Goal: Transaction & Acquisition: Purchase product/service

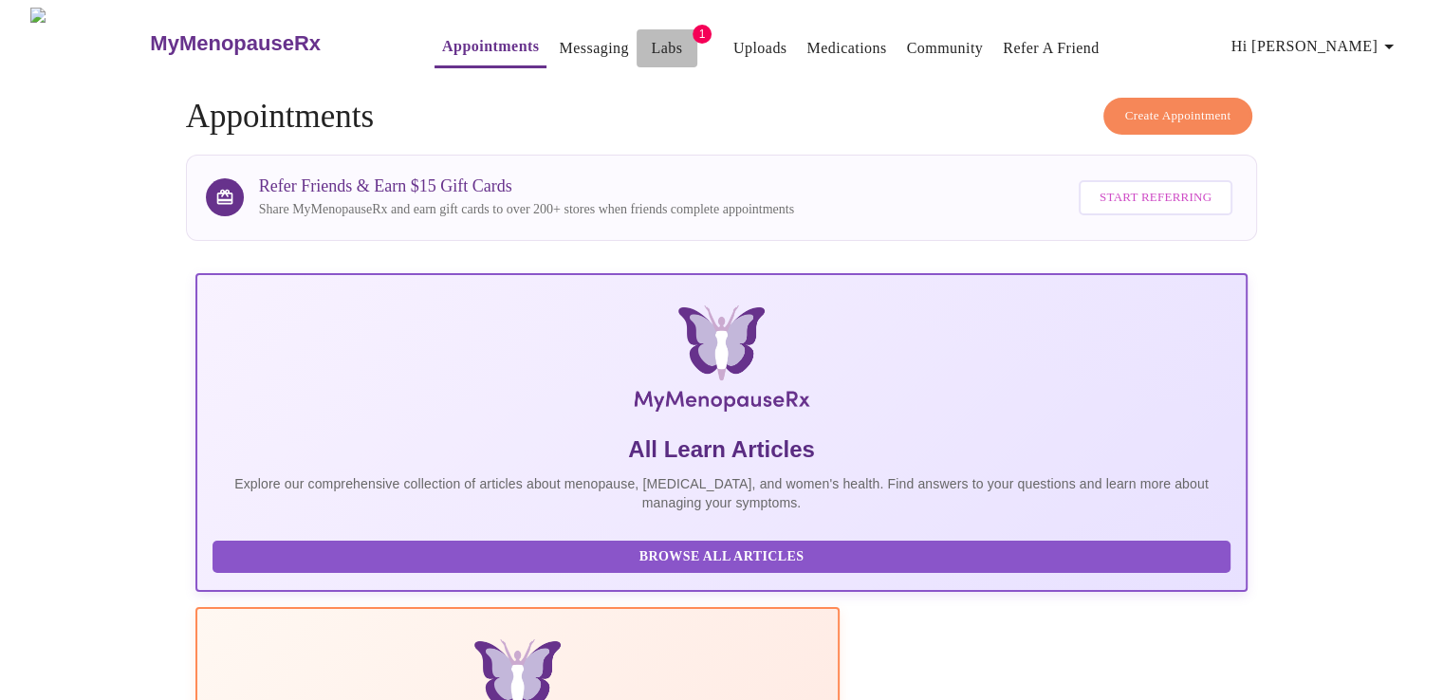
click at [651, 35] on link "Labs" at bounding box center [666, 48] width 31 height 27
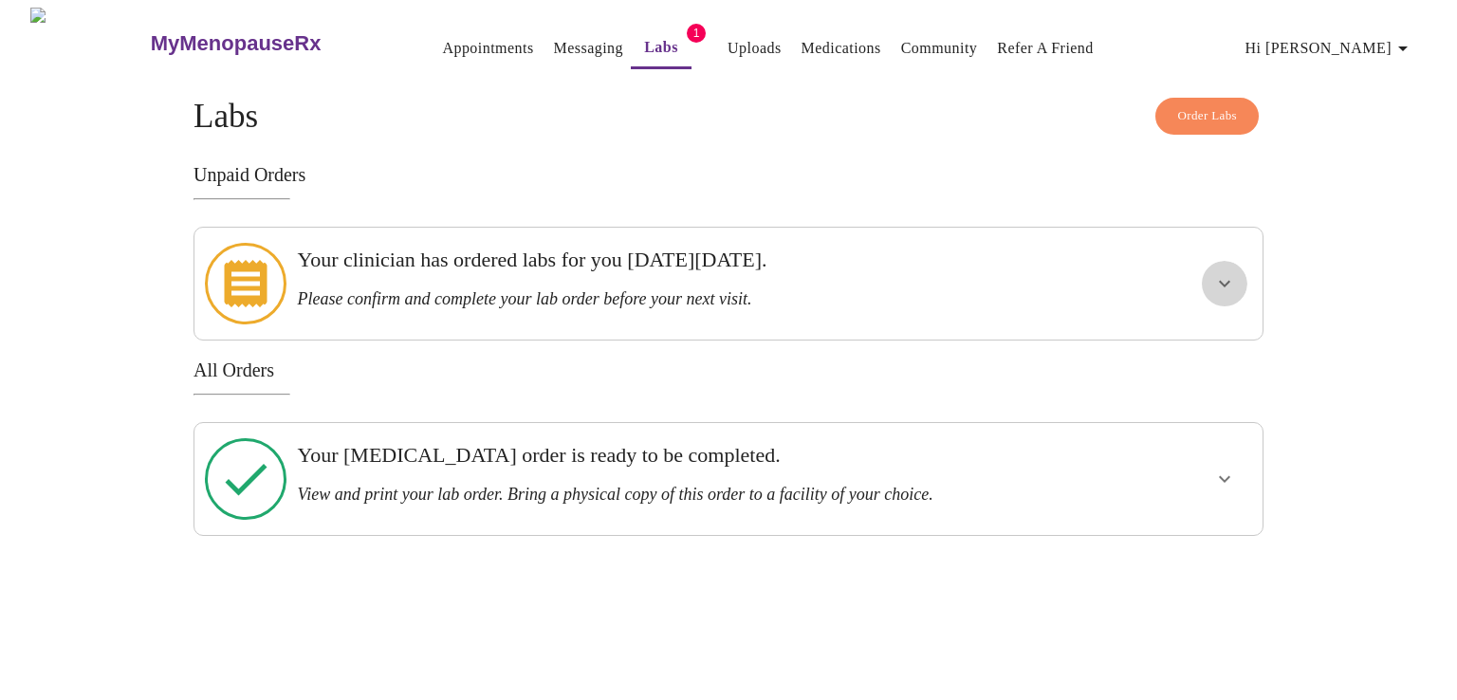
click at [1227, 281] on icon "show more" at bounding box center [1224, 284] width 11 height 7
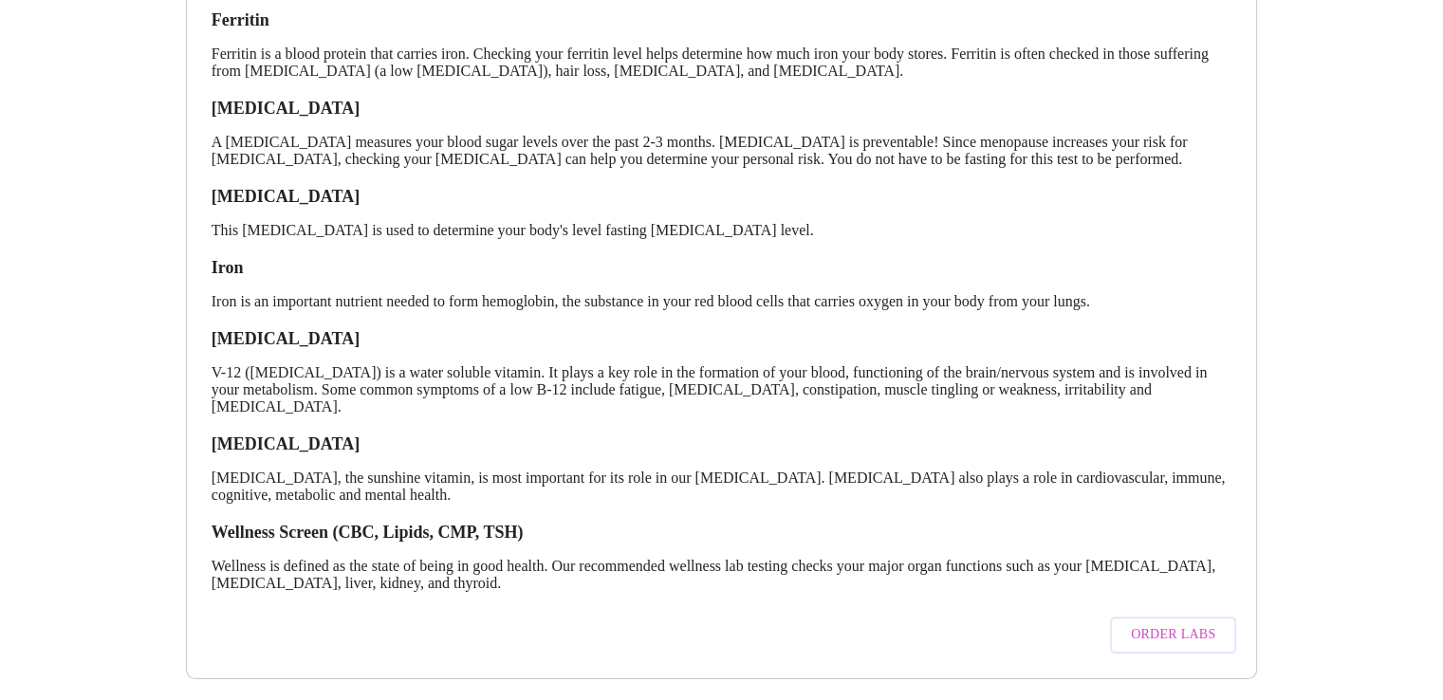
scroll to position [380, 0]
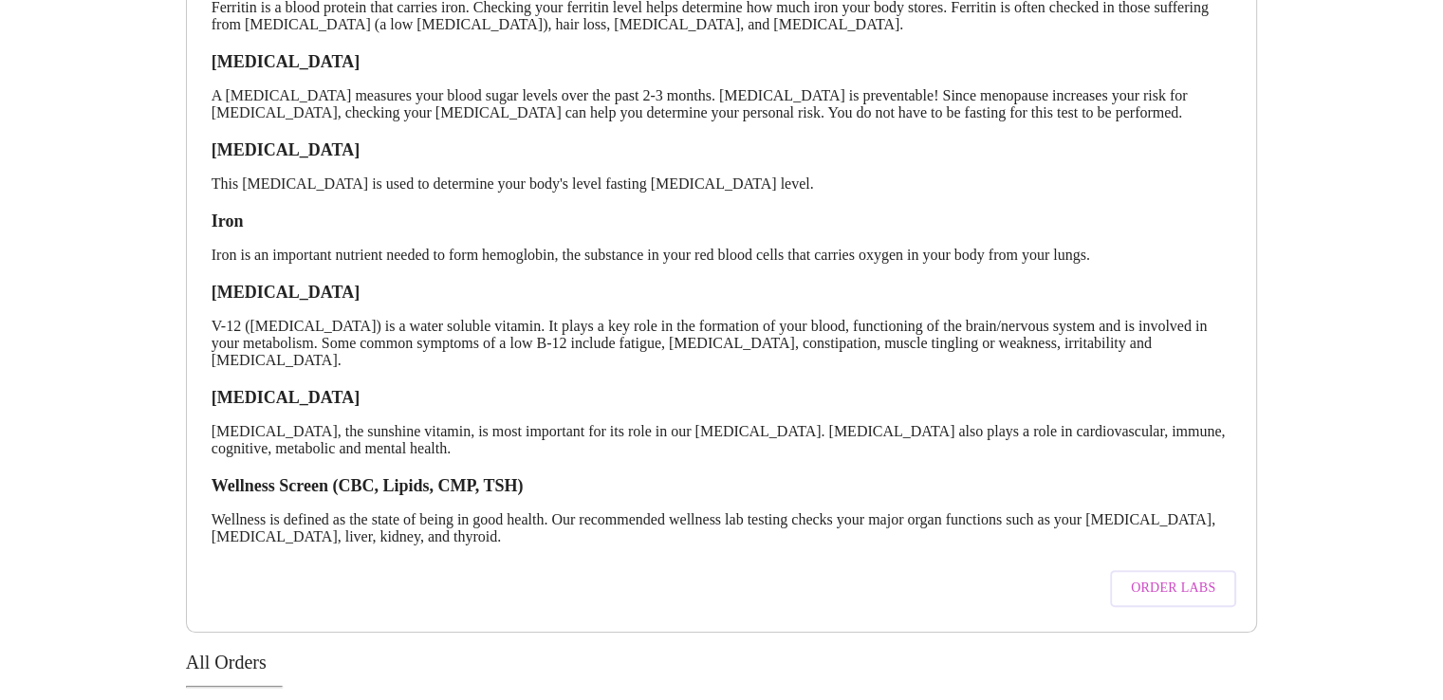
click at [1161, 597] on span "Order Labs" at bounding box center [1173, 589] width 84 height 24
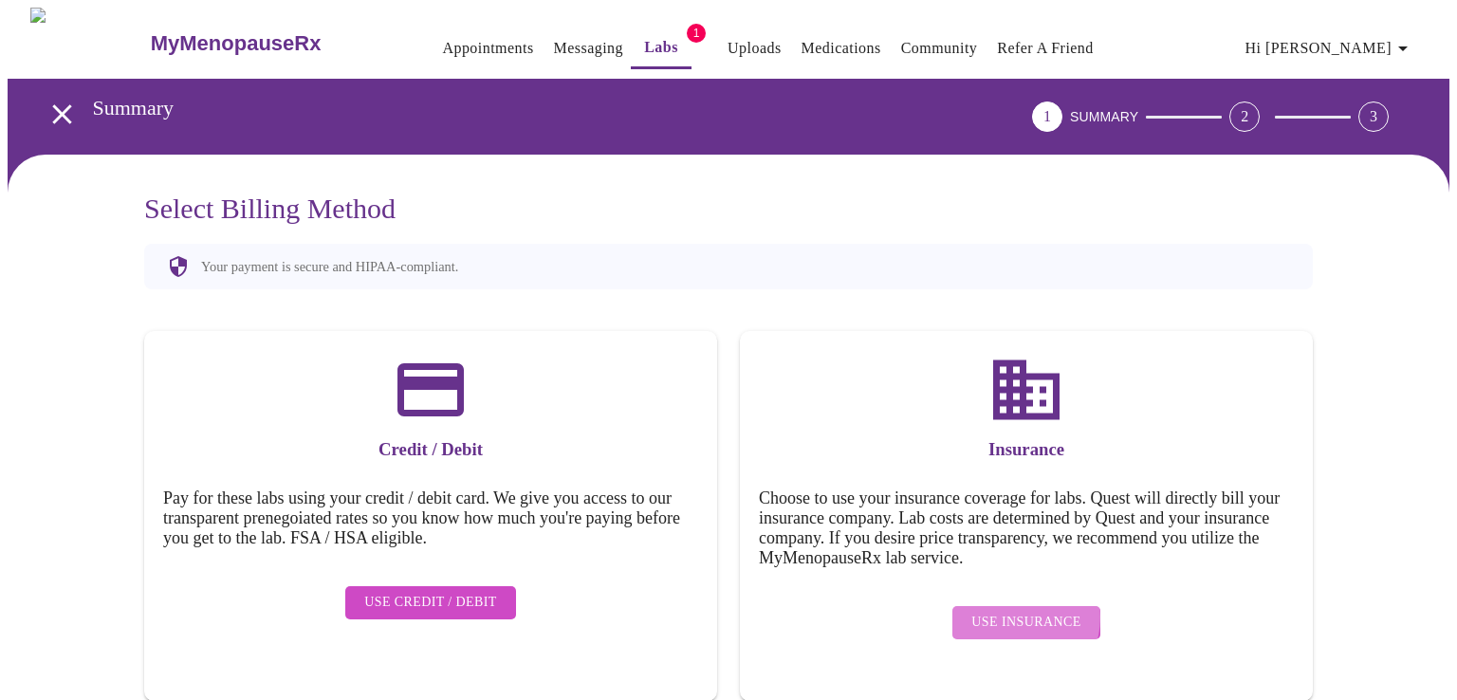
click at [1016, 611] on span "Use Insurance" at bounding box center [1026, 623] width 109 height 24
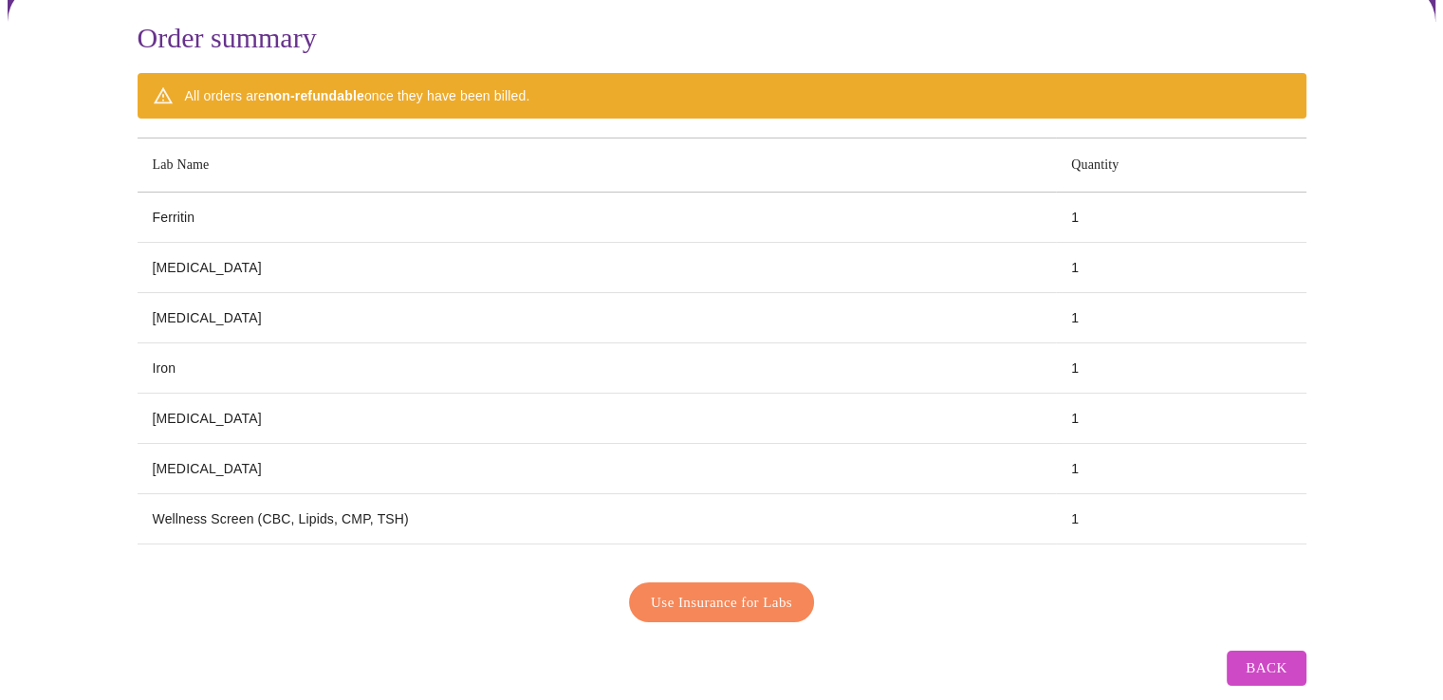
scroll to position [190, 0]
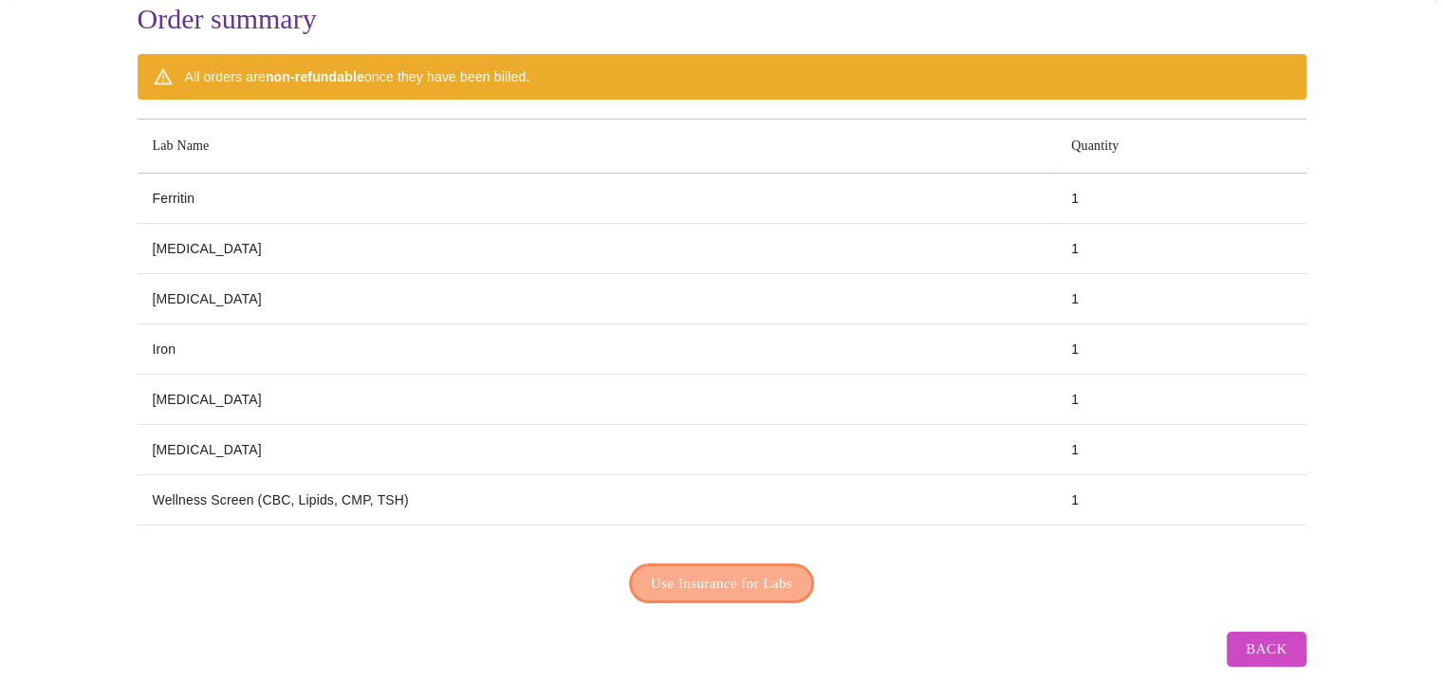
click at [717, 571] on span "Use Insurance for Labs" at bounding box center [721, 583] width 141 height 25
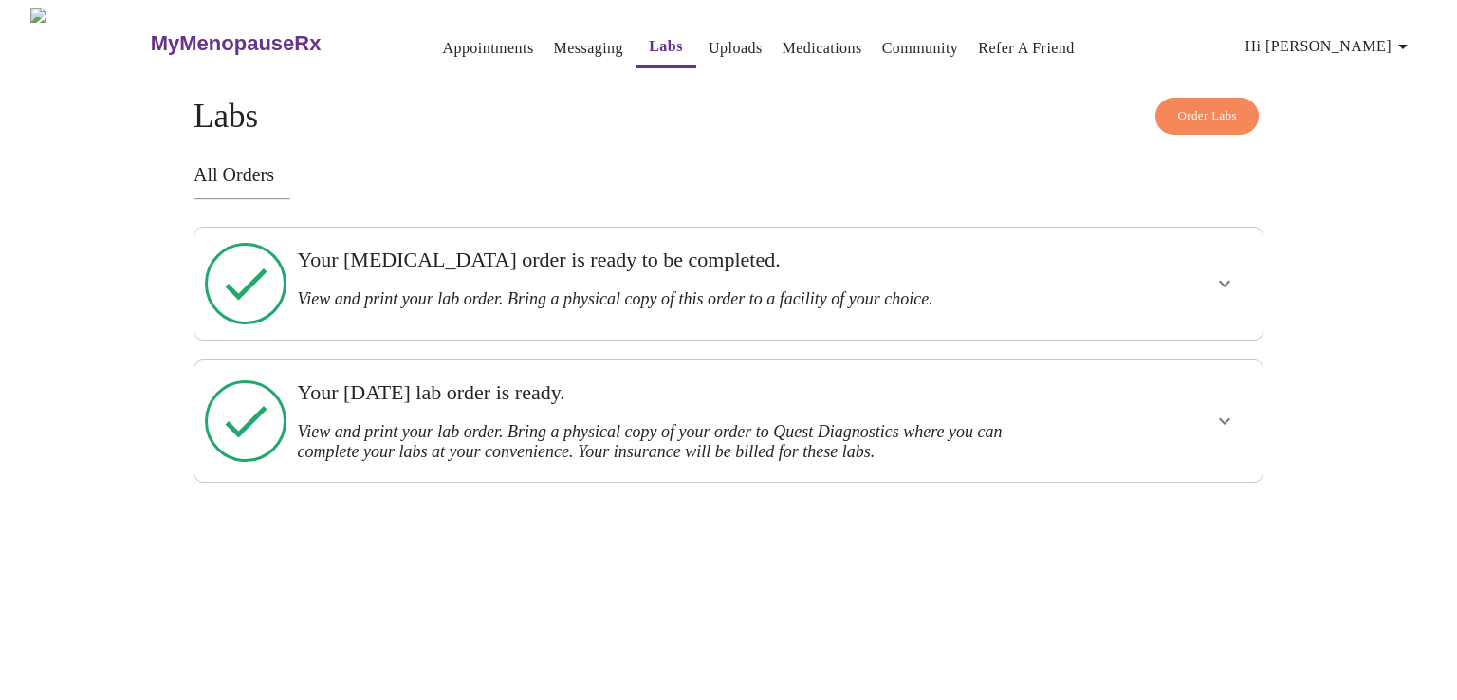
click at [1229, 410] on icon "show more" at bounding box center [1224, 421] width 23 height 23
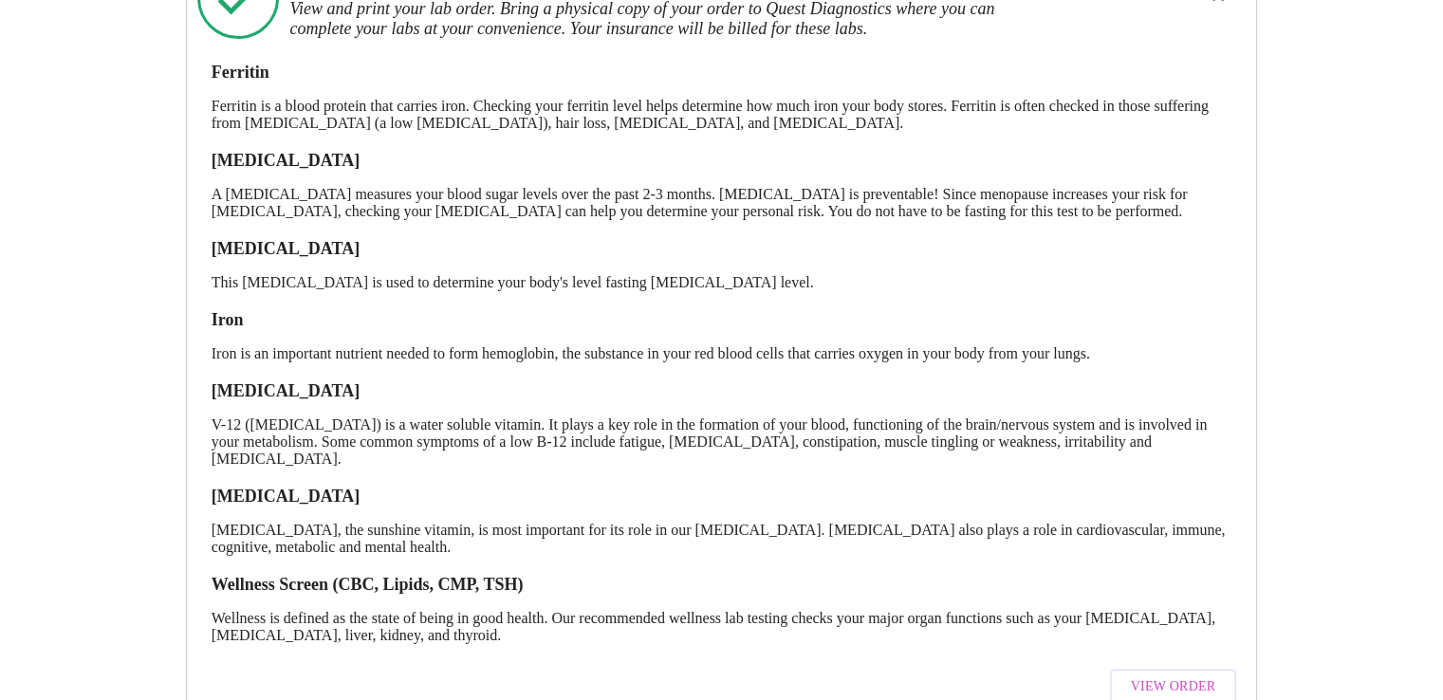
scroll to position [474, 0]
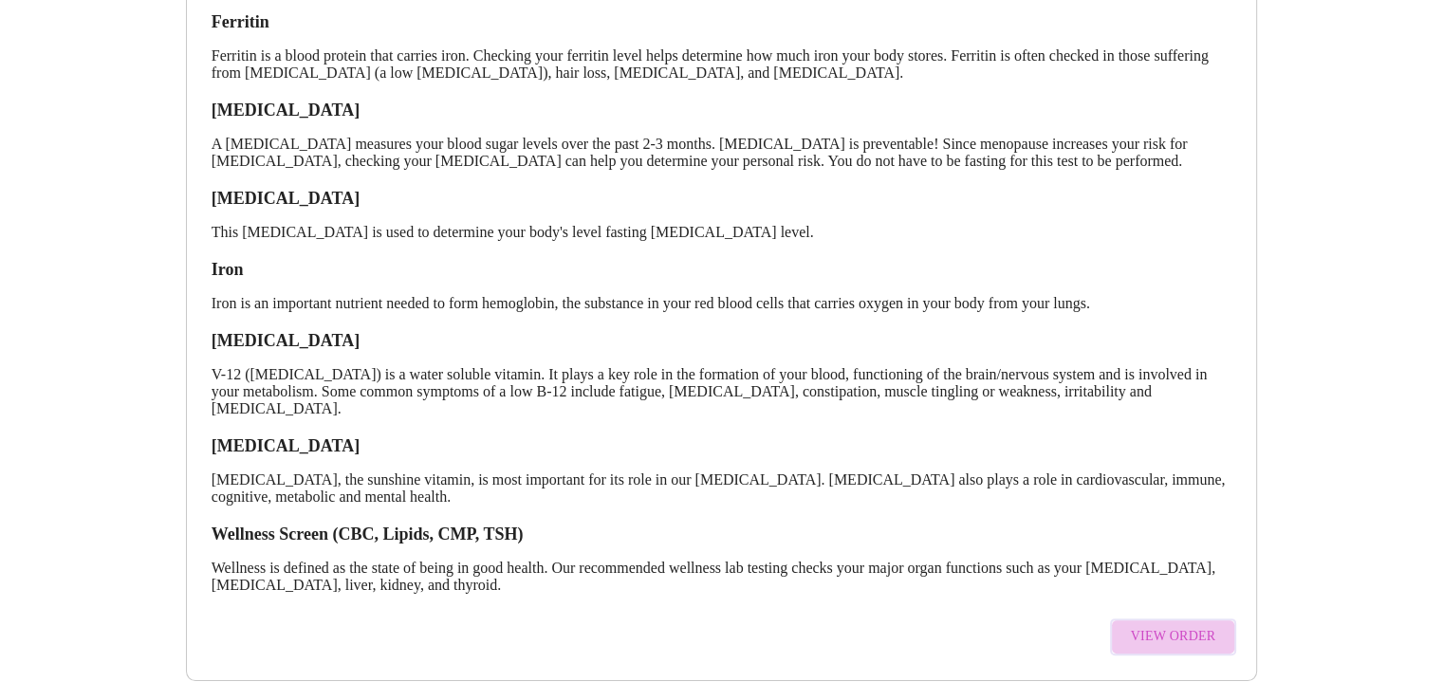
click at [1188, 628] on span "View Order" at bounding box center [1173, 637] width 85 height 24
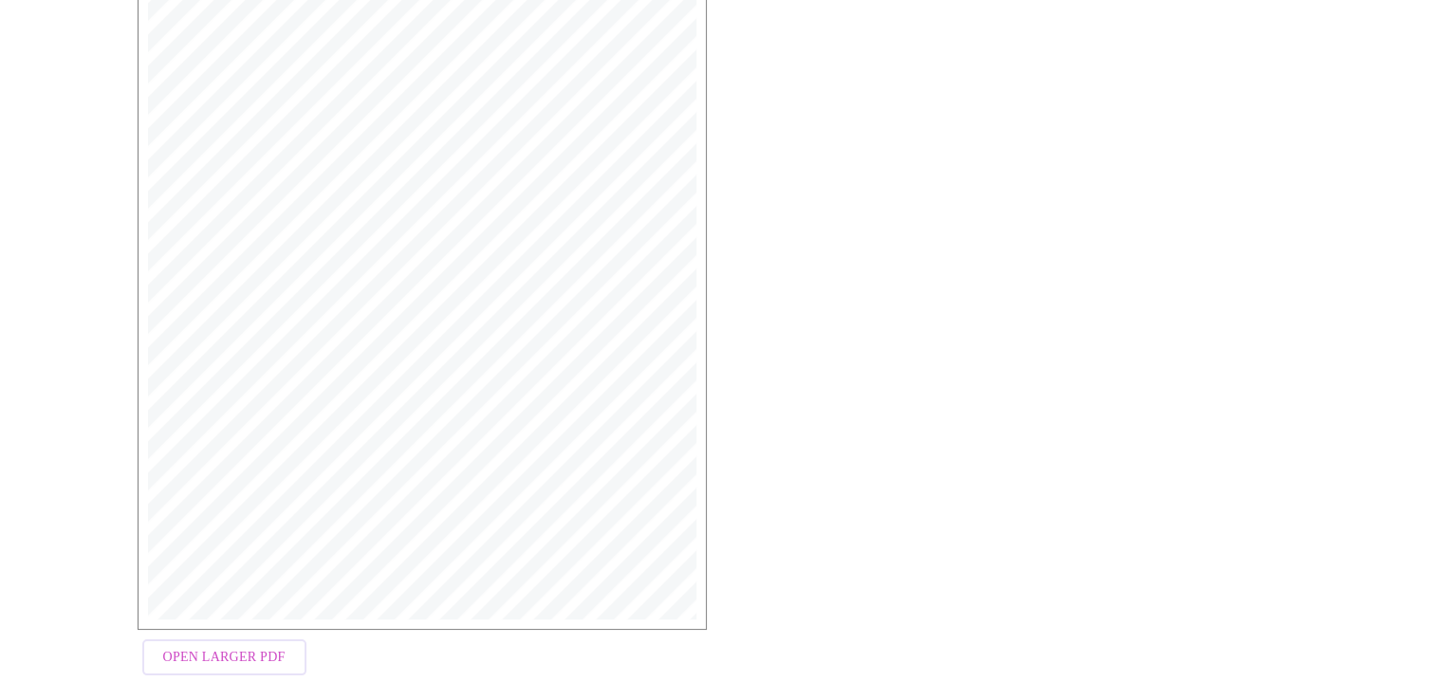
scroll to position [466, 0]
click at [214, 636] on span "Open Larger PDF" at bounding box center [224, 633] width 122 height 24
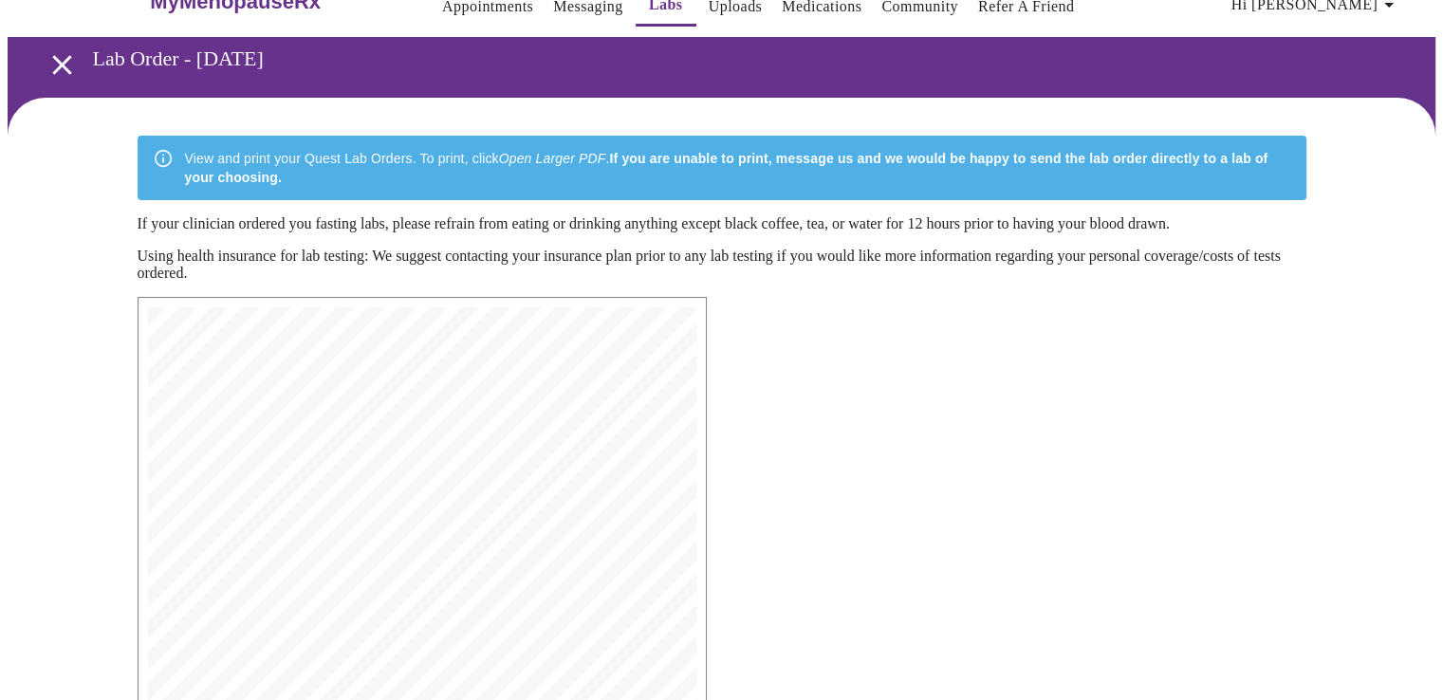
scroll to position [0, 0]
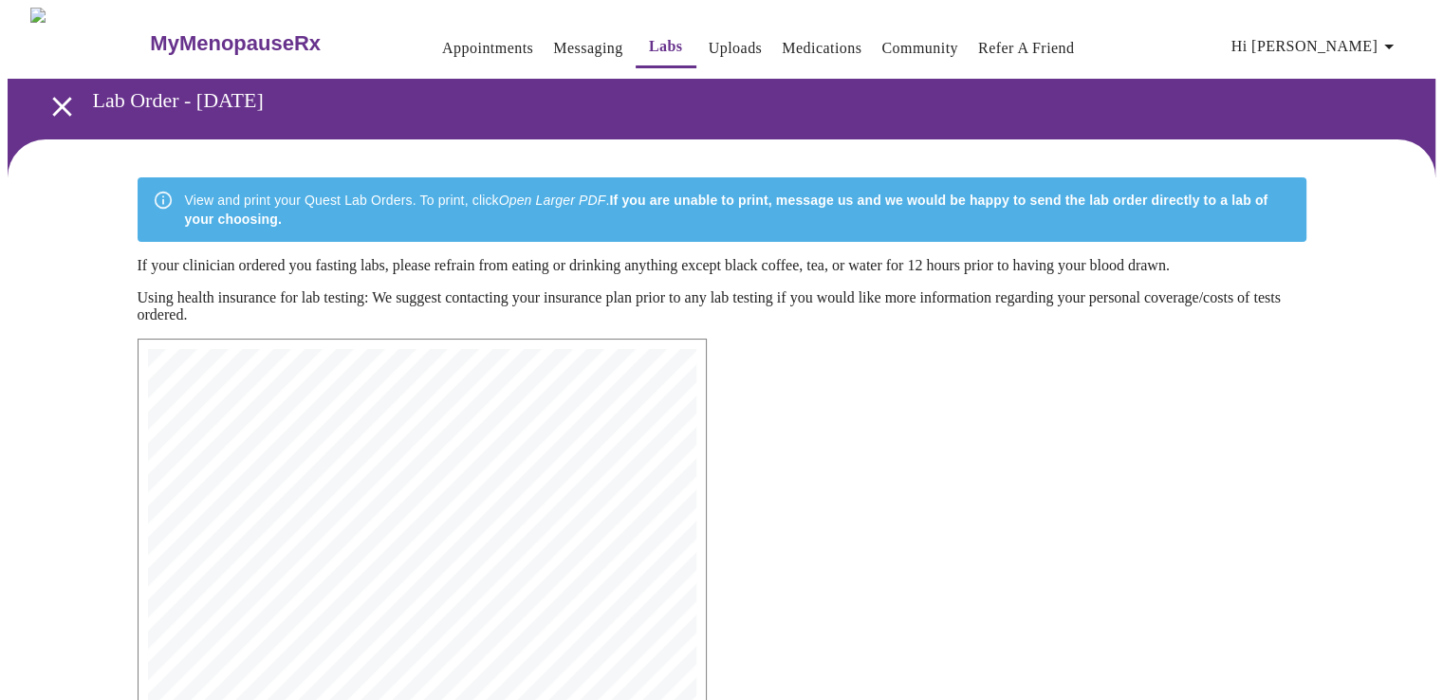
click at [649, 33] on link "Labs" at bounding box center [666, 46] width 34 height 27
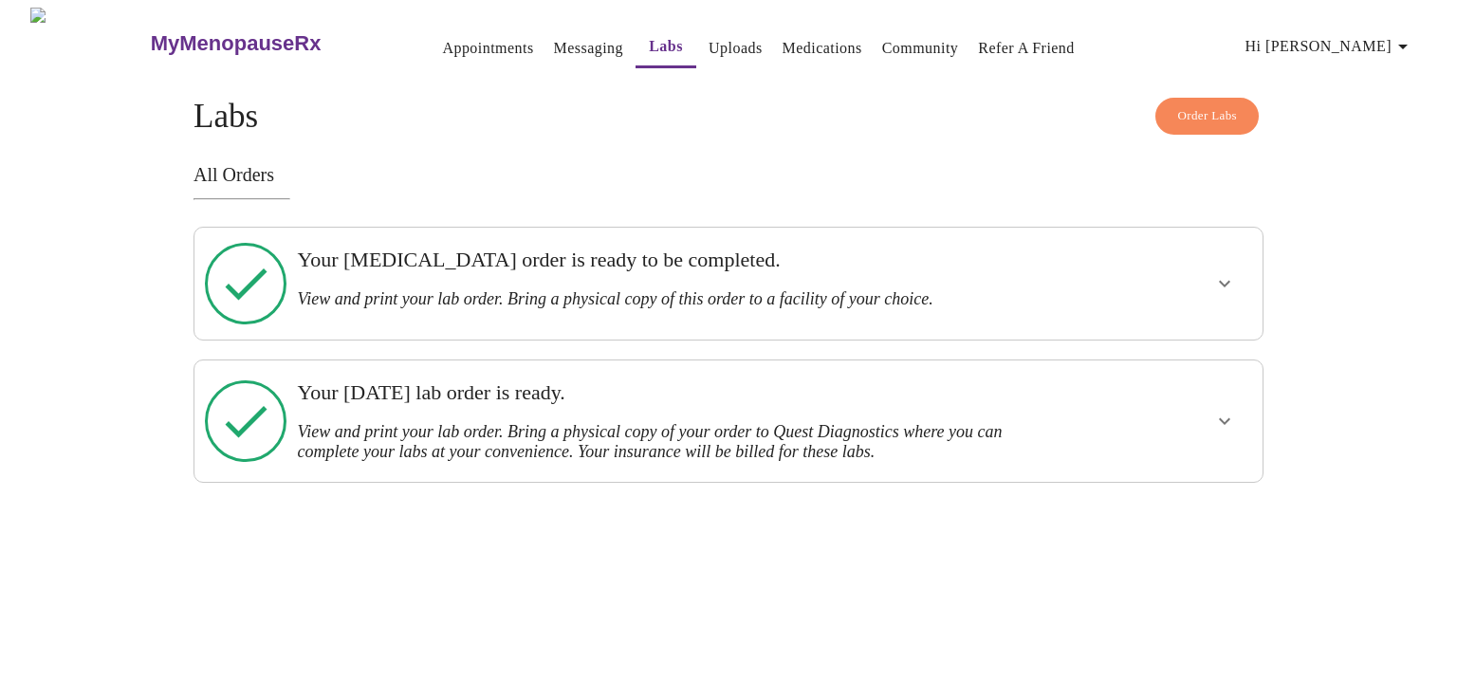
click at [1228, 272] on icon "show more" at bounding box center [1224, 283] width 23 height 23
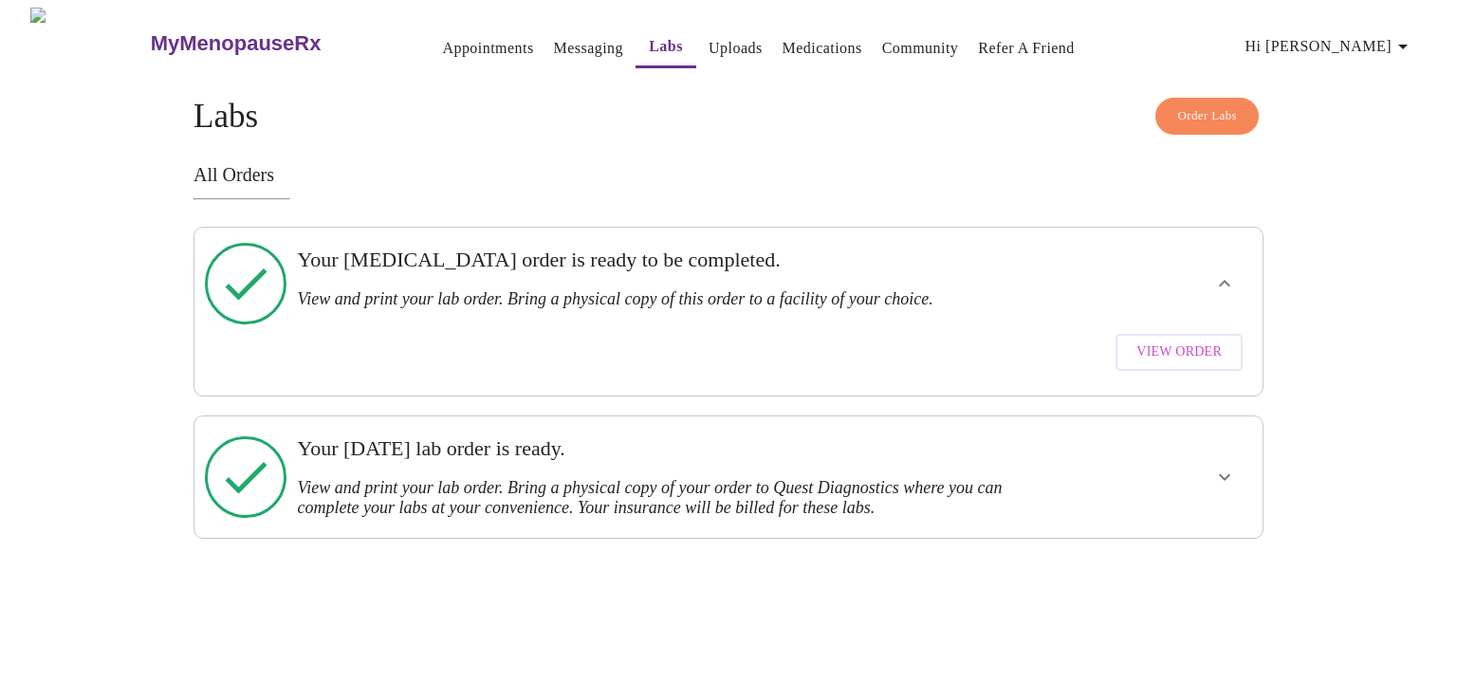
click at [1188, 341] on span "View Order" at bounding box center [1179, 353] width 85 height 24
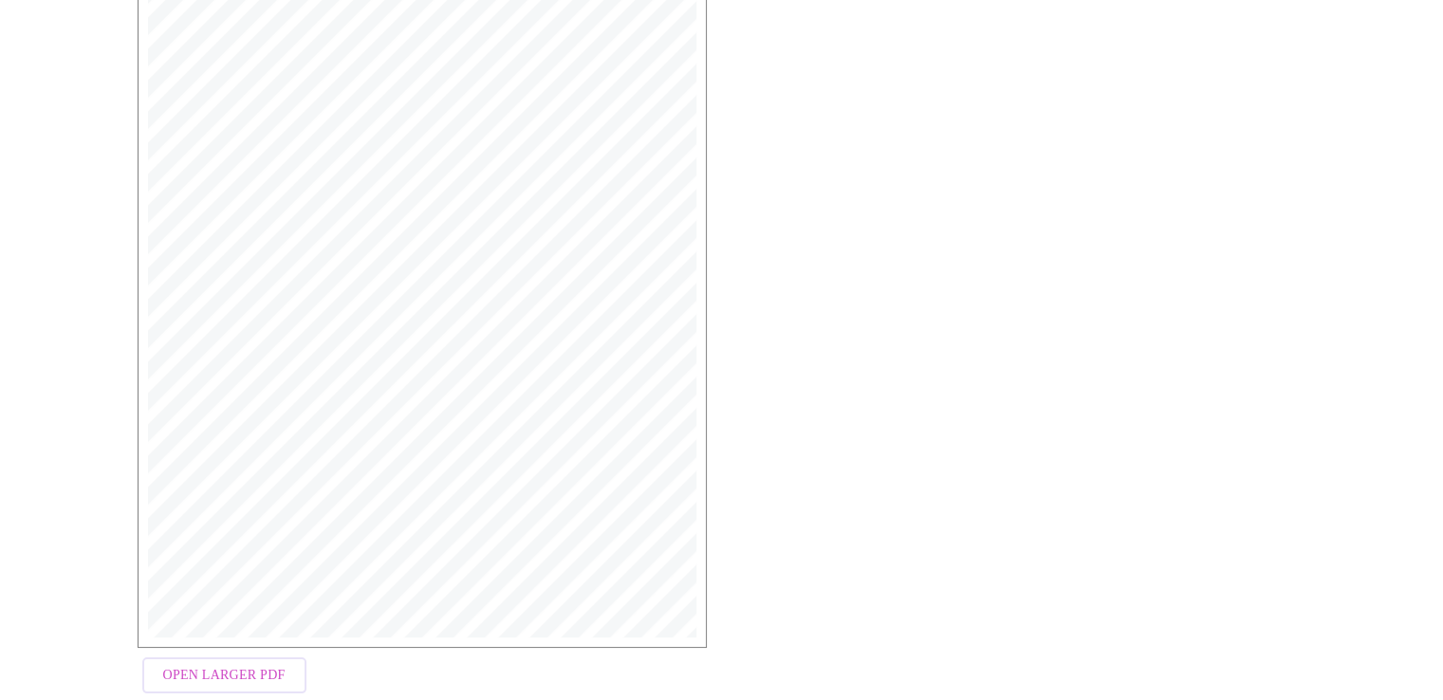
scroll to position [472, 0]
click at [243, 632] on span "Open Larger PDF" at bounding box center [224, 644] width 122 height 24
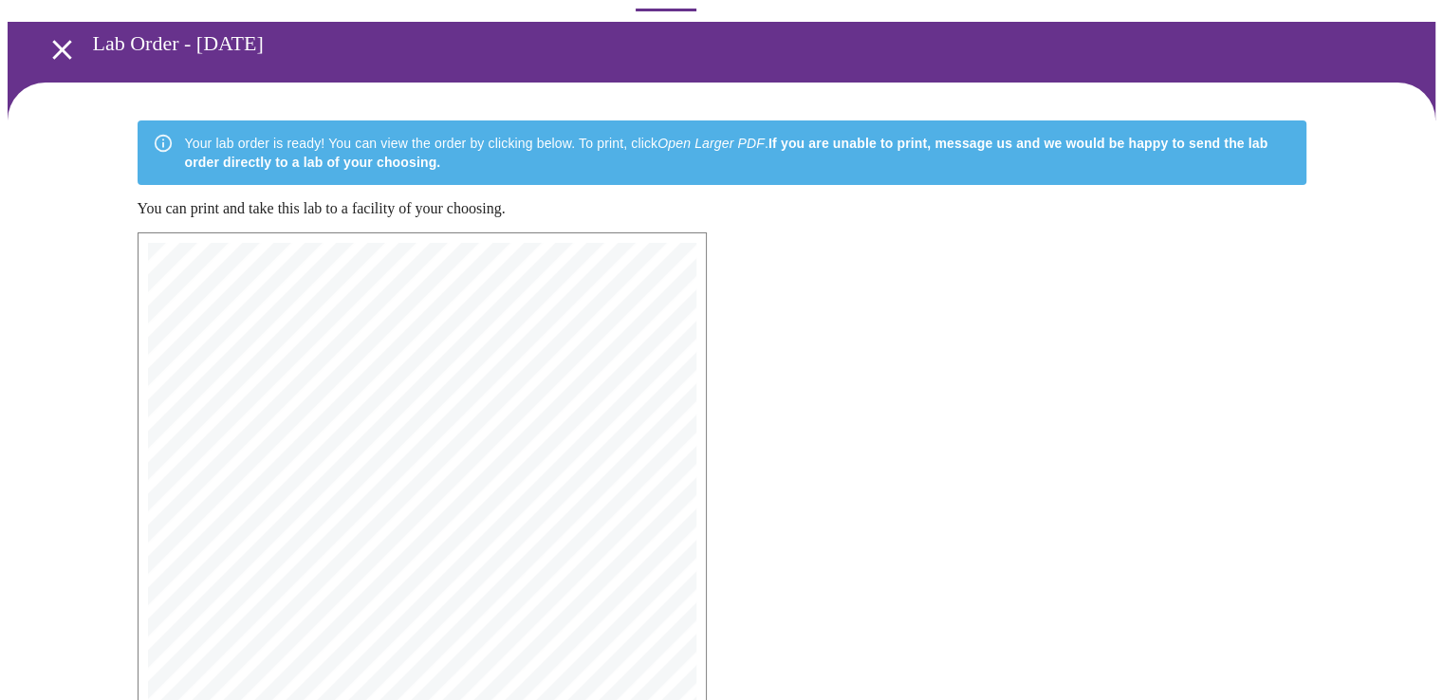
scroll to position [0, 0]
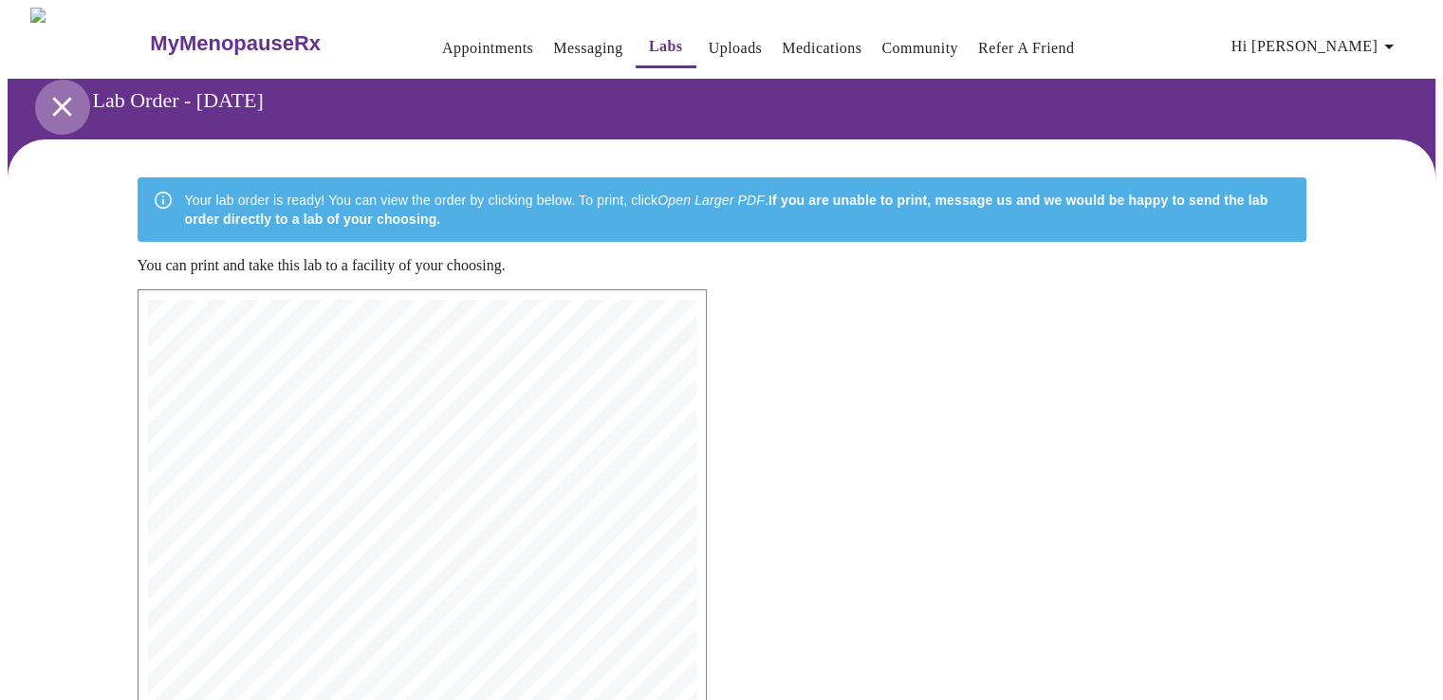
click at [48, 96] on icon "open drawer" at bounding box center [62, 106] width 33 height 33
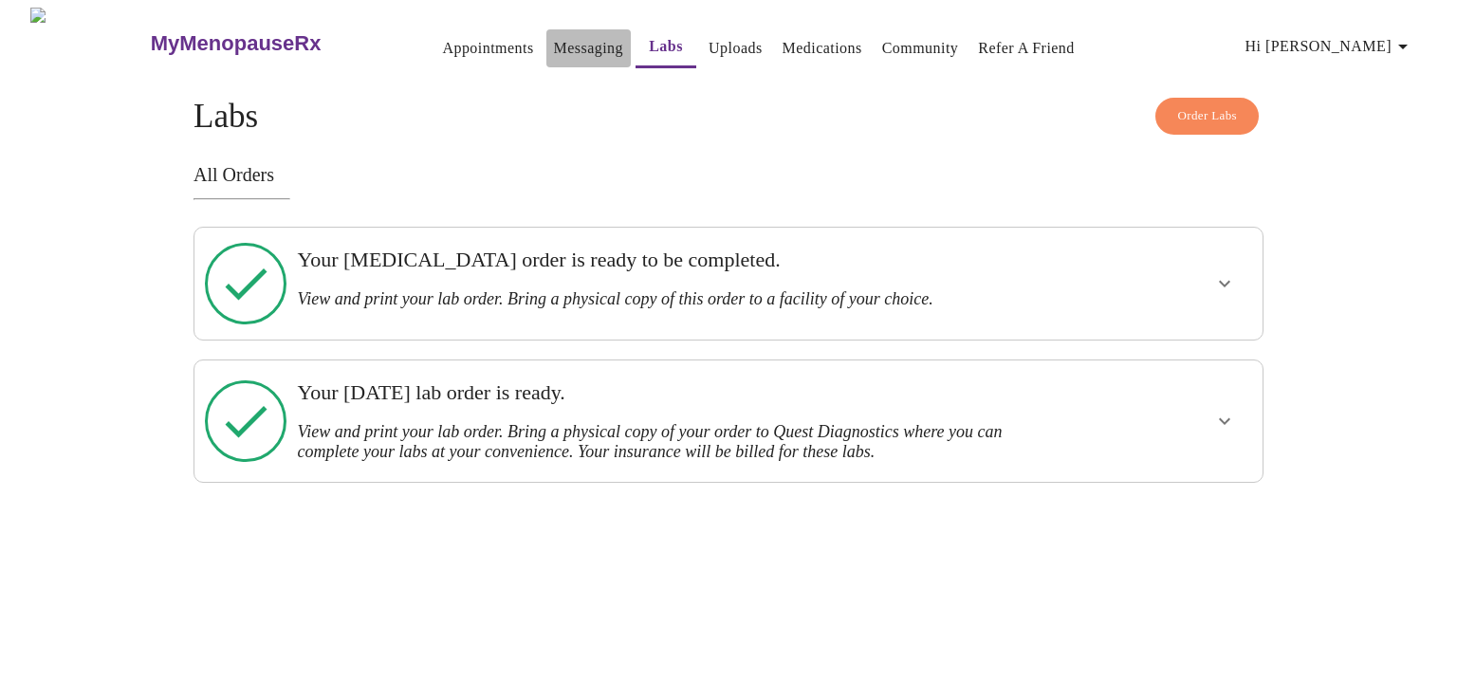
click at [554, 37] on link "Messaging" at bounding box center [588, 48] width 69 height 27
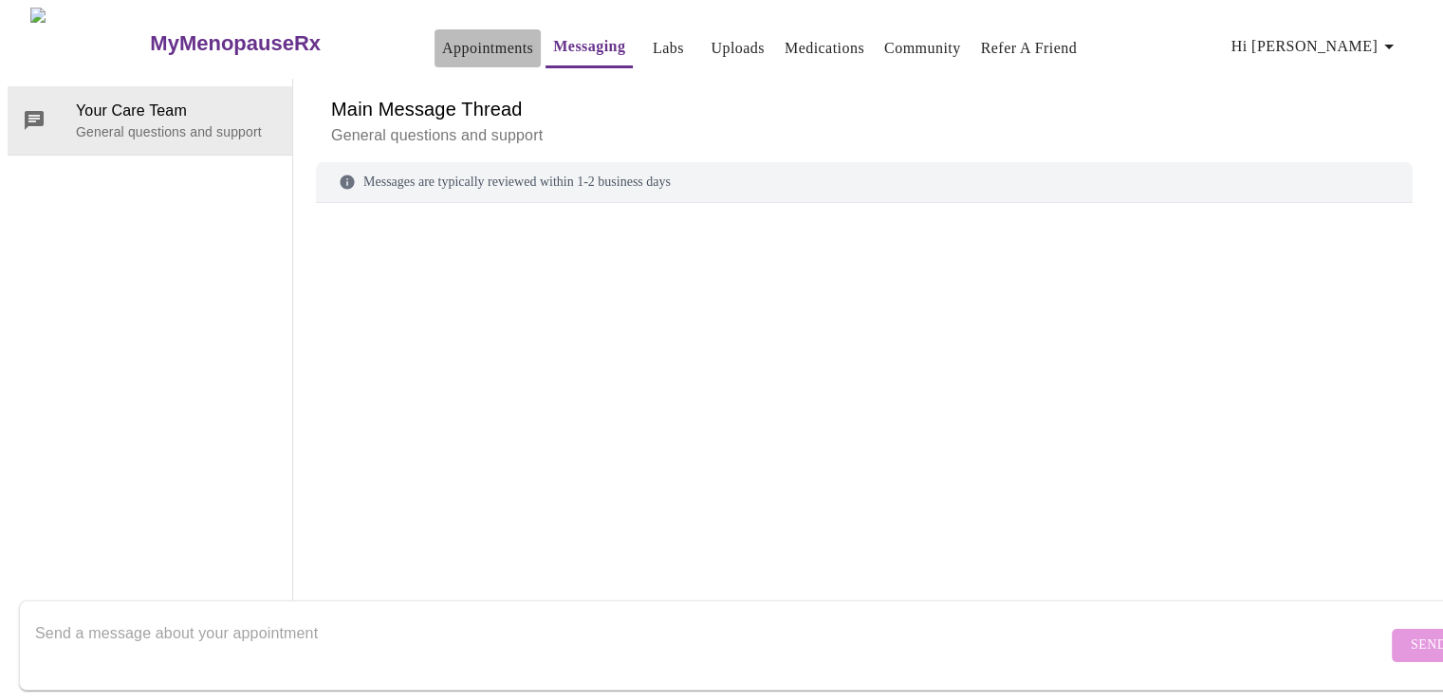
click at [452, 39] on link "Appointments" at bounding box center [487, 48] width 91 height 27
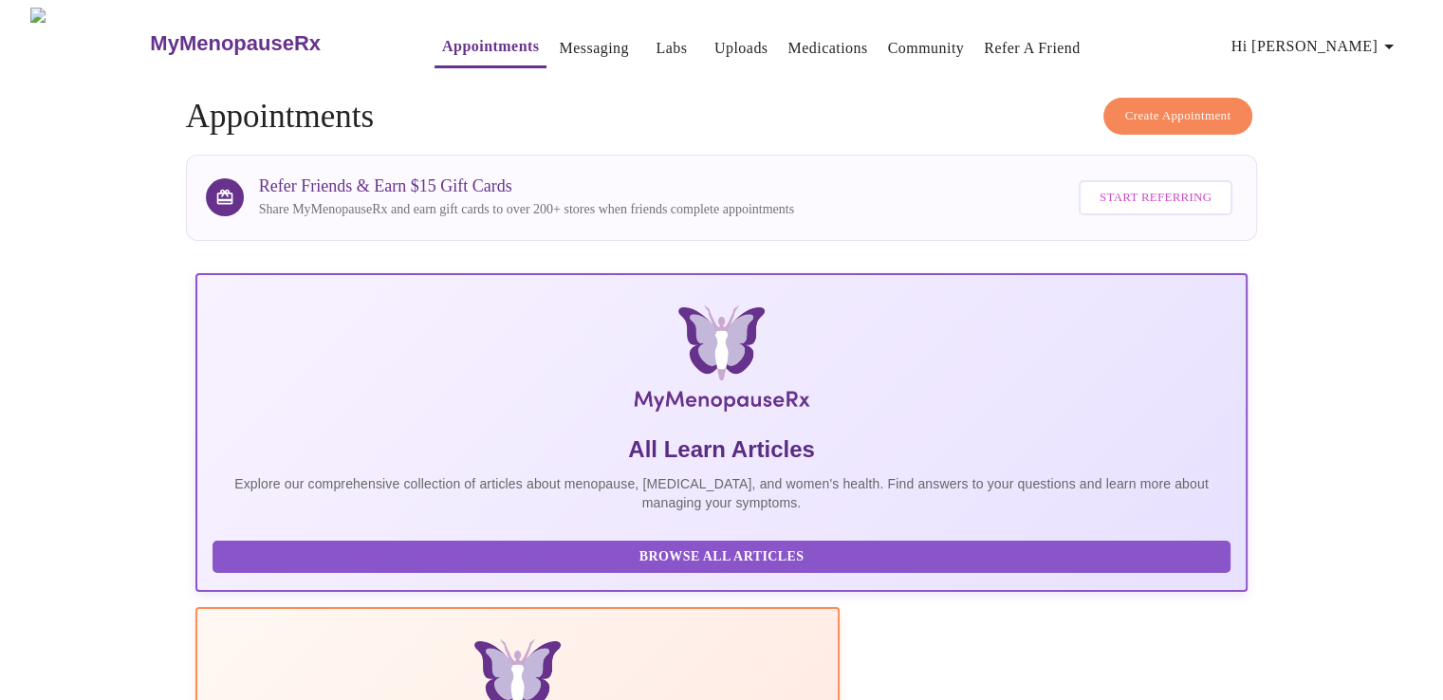
click at [656, 44] on link "Labs" at bounding box center [671, 48] width 31 height 27
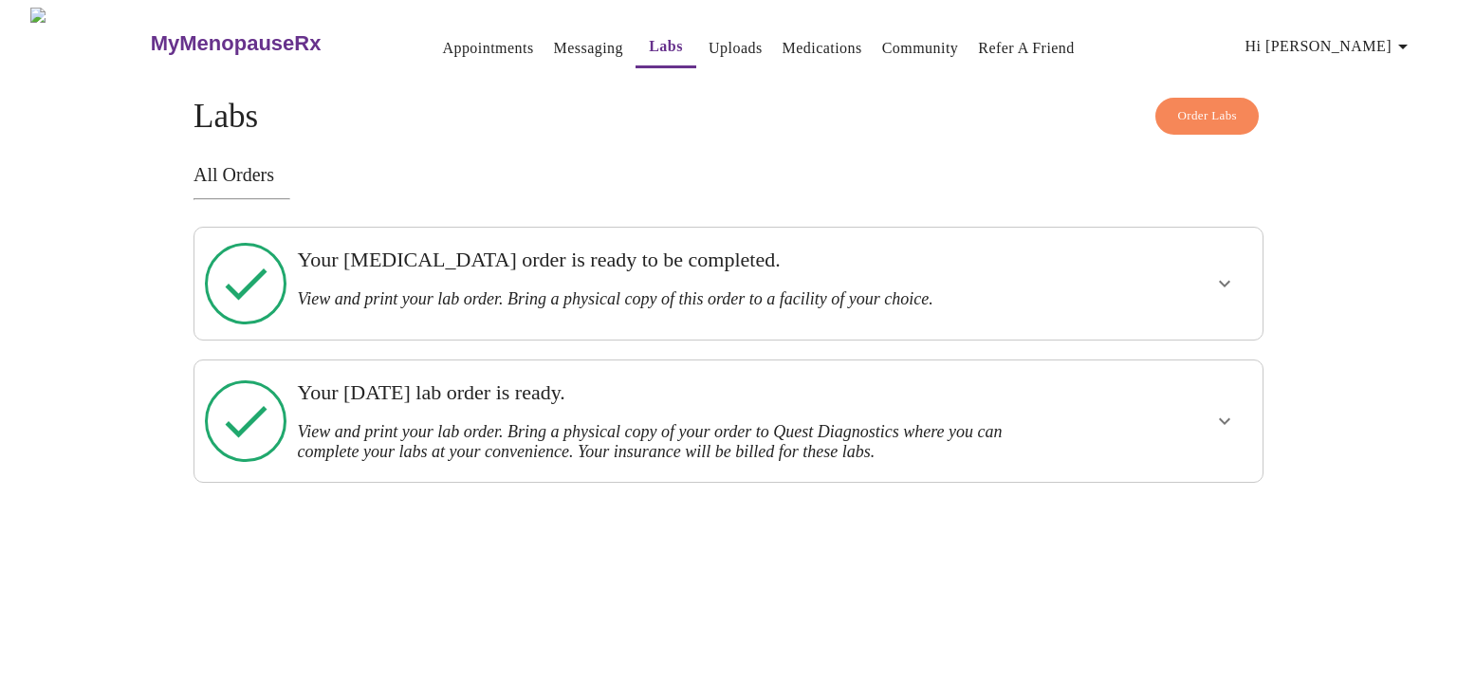
click at [1233, 410] on icon "show more" at bounding box center [1224, 421] width 23 height 23
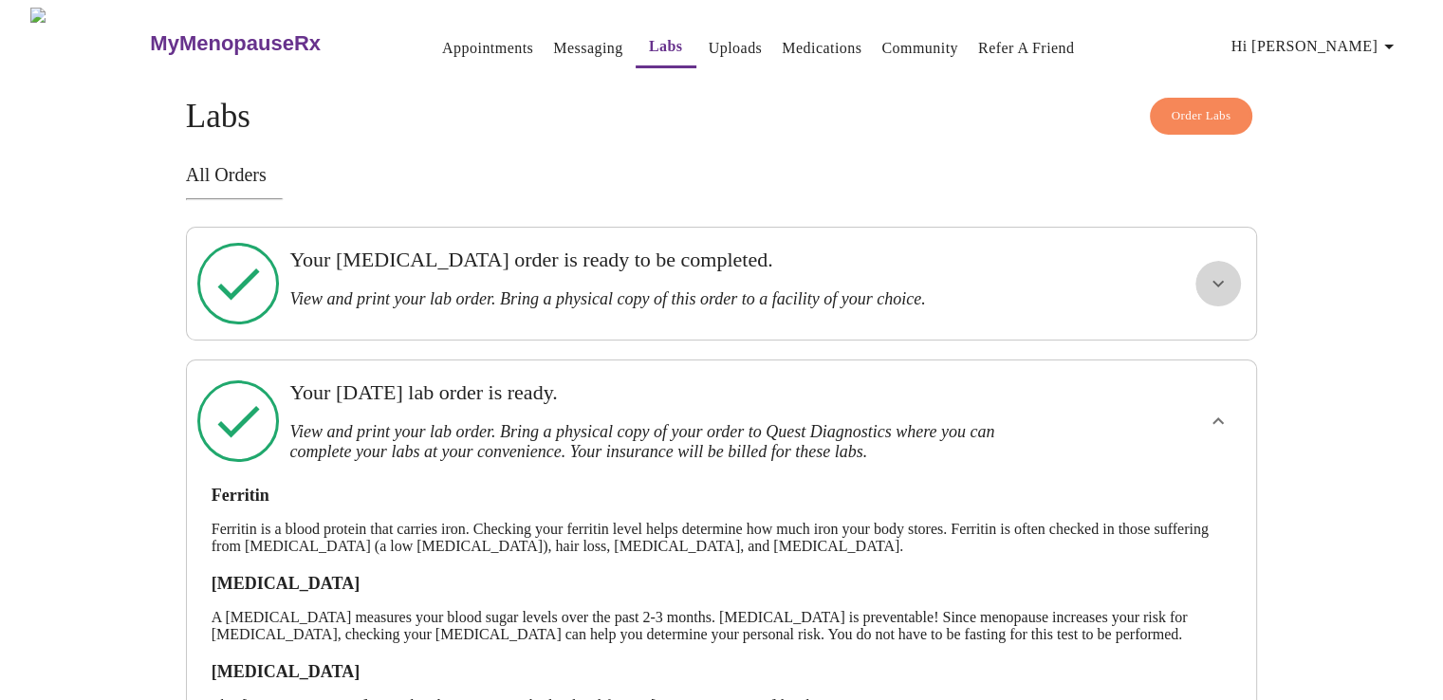
click at [1212, 272] on icon "show more" at bounding box center [1218, 283] width 23 height 23
